Goal: Learn about a topic

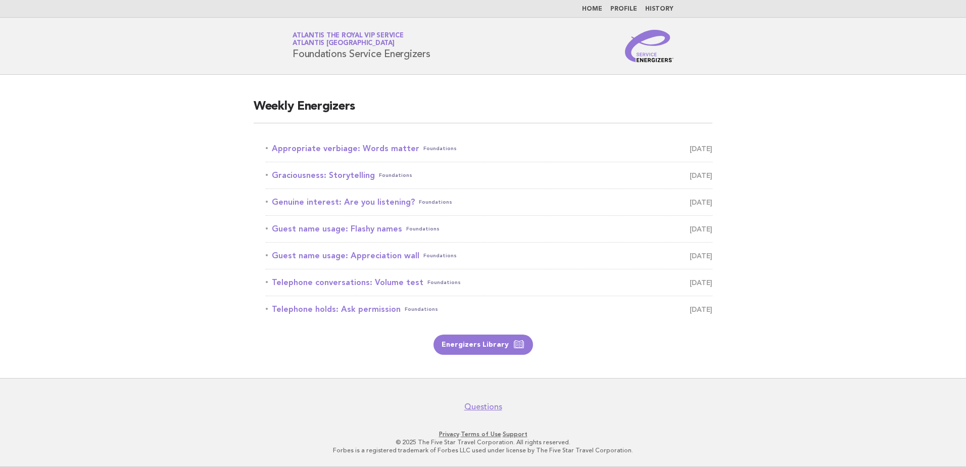
click at [211, 177] on main "Weekly Energizers Appropriate verbiage: Words matter Foundations [DATE] Graciou…" at bounding box center [483, 226] width 966 height 303
click at [379, 145] on link "Appropriate verbiage: Words matter Foundations [DATE]" at bounding box center [489, 149] width 447 height 14
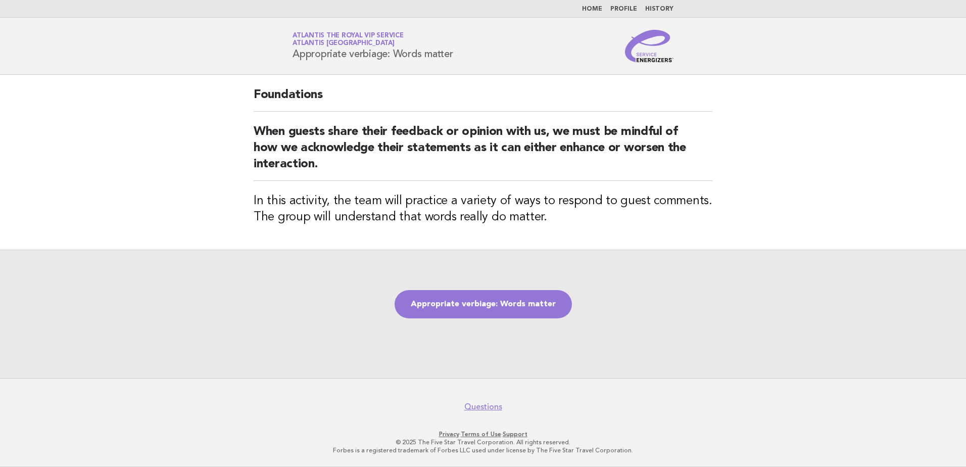
drag, startPoint x: 293, startPoint y: 55, endPoint x: 468, endPoint y: 52, distance: 174.9
click at [468, 52] on div "Service Energizers Atlantis the Royal VIP Service Atlantis Dubai Appropriate ve…" at bounding box center [482, 46] width 409 height 32
copy h1 "Appropriate verbiage: Words matter"
drag, startPoint x: 284, startPoint y: 335, endPoint x: 276, endPoint y: 333, distance: 7.5
click at [284, 335] on div "Appropriate verbiage: Words matter" at bounding box center [483, 314] width 966 height 128
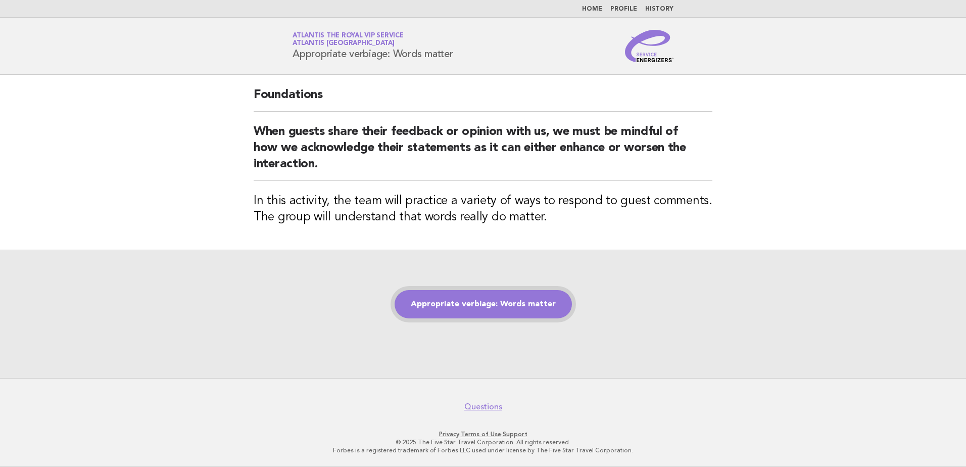
click at [503, 304] on link "Appropriate verbiage: Words matter" at bounding box center [483, 304] width 177 height 28
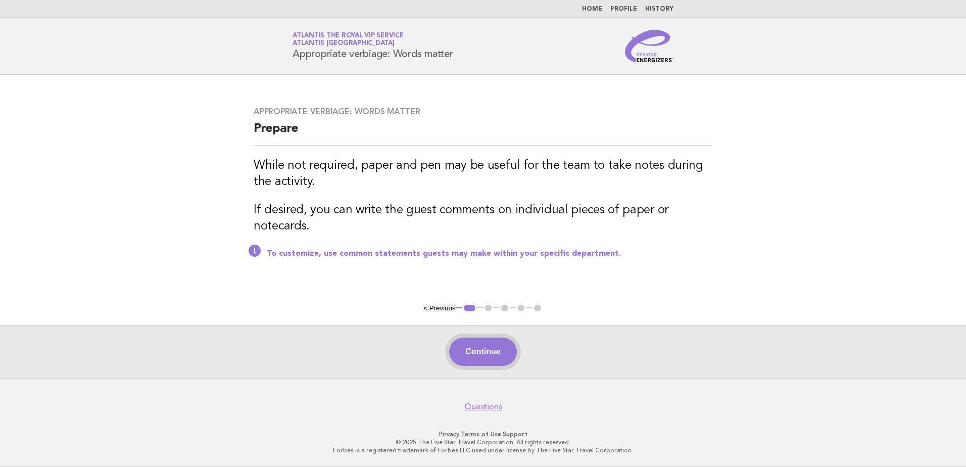
click at [465, 352] on button "Continue" at bounding box center [482, 352] width 67 height 28
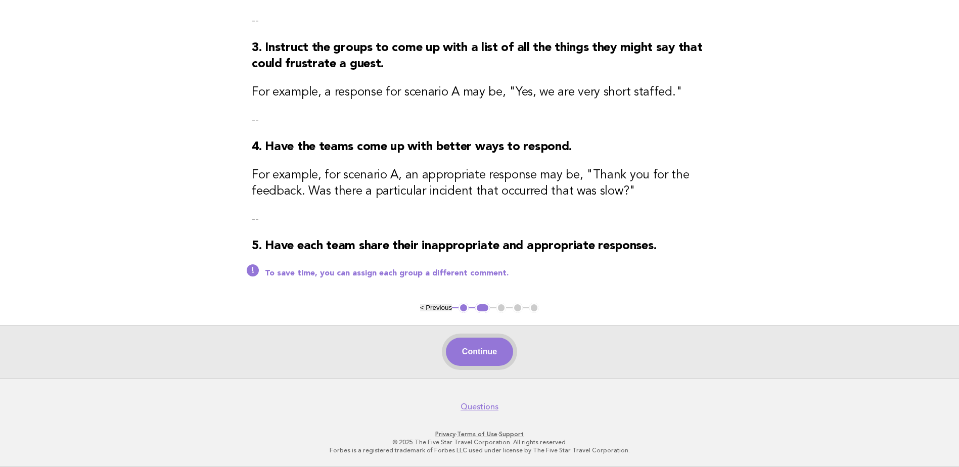
click at [486, 351] on button "Continue" at bounding box center [479, 352] width 67 height 28
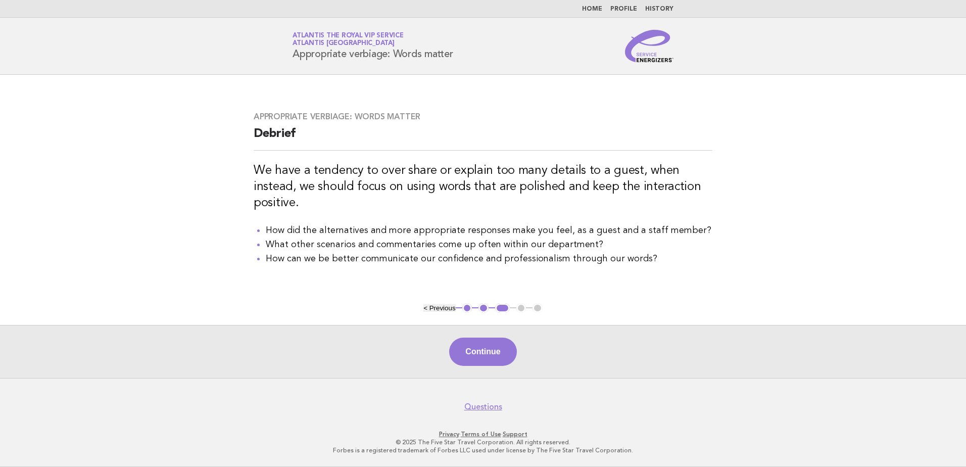
click at [499, 366] on div "Continue" at bounding box center [483, 351] width 966 height 53
click at [495, 359] on button "Continue" at bounding box center [482, 352] width 67 height 28
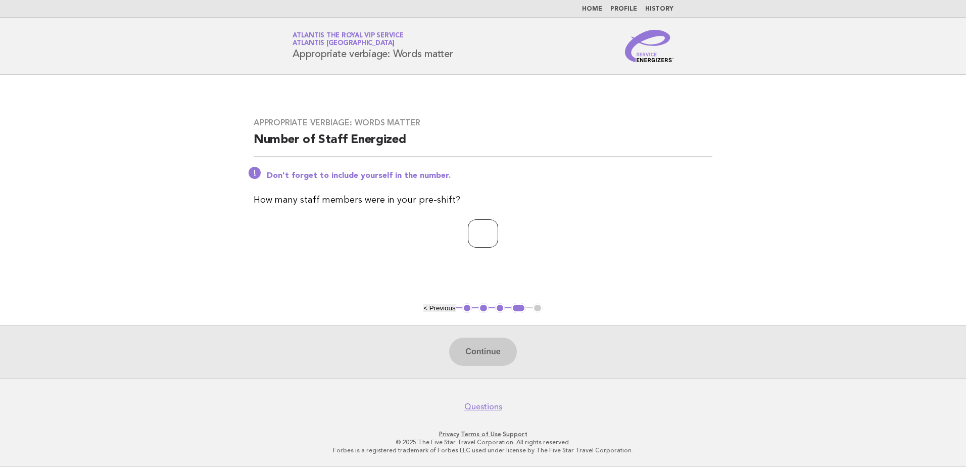
click at [489, 238] on input "number" at bounding box center [483, 233] width 30 height 28
click at [468, 239] on input "number" at bounding box center [483, 233] width 30 height 28
type input "**"
click at [470, 370] on div "Continue" at bounding box center [483, 351] width 966 height 53
click at [485, 341] on button "Continue" at bounding box center [482, 352] width 67 height 28
